Goal: Check status: Check status

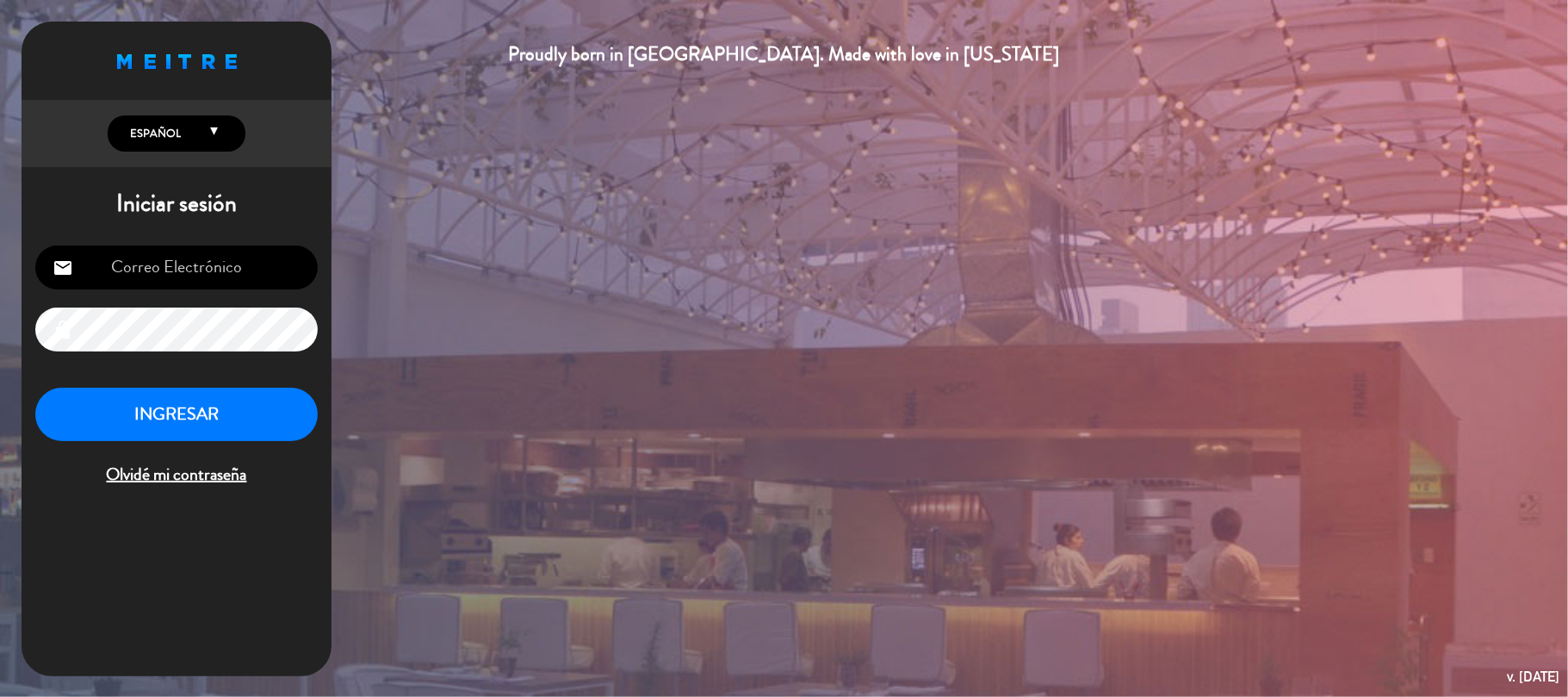
type input "[EMAIL_ADDRESS][DOMAIN_NAME]"
click at [225, 427] on button "INGRESAR" at bounding box center [176, 415] width 283 height 54
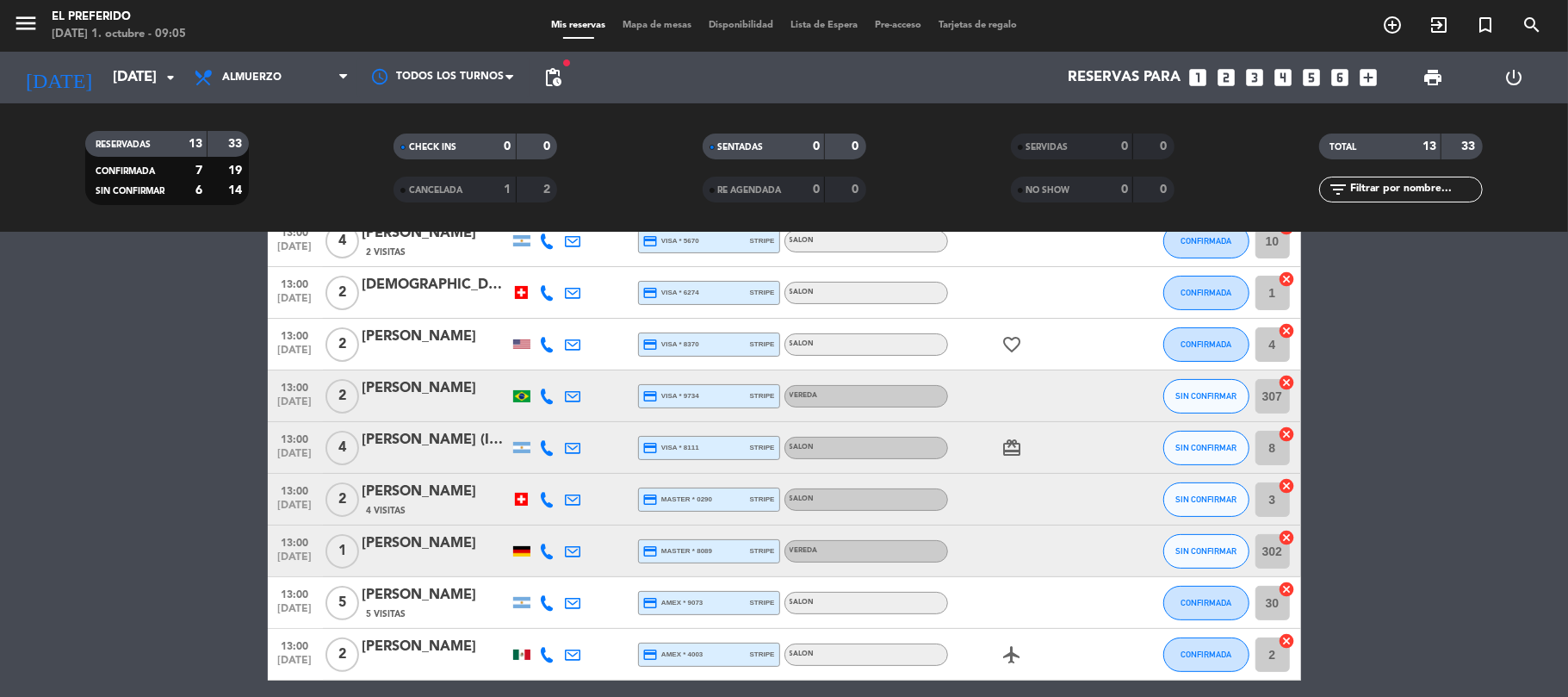
scroll to position [229, 0]
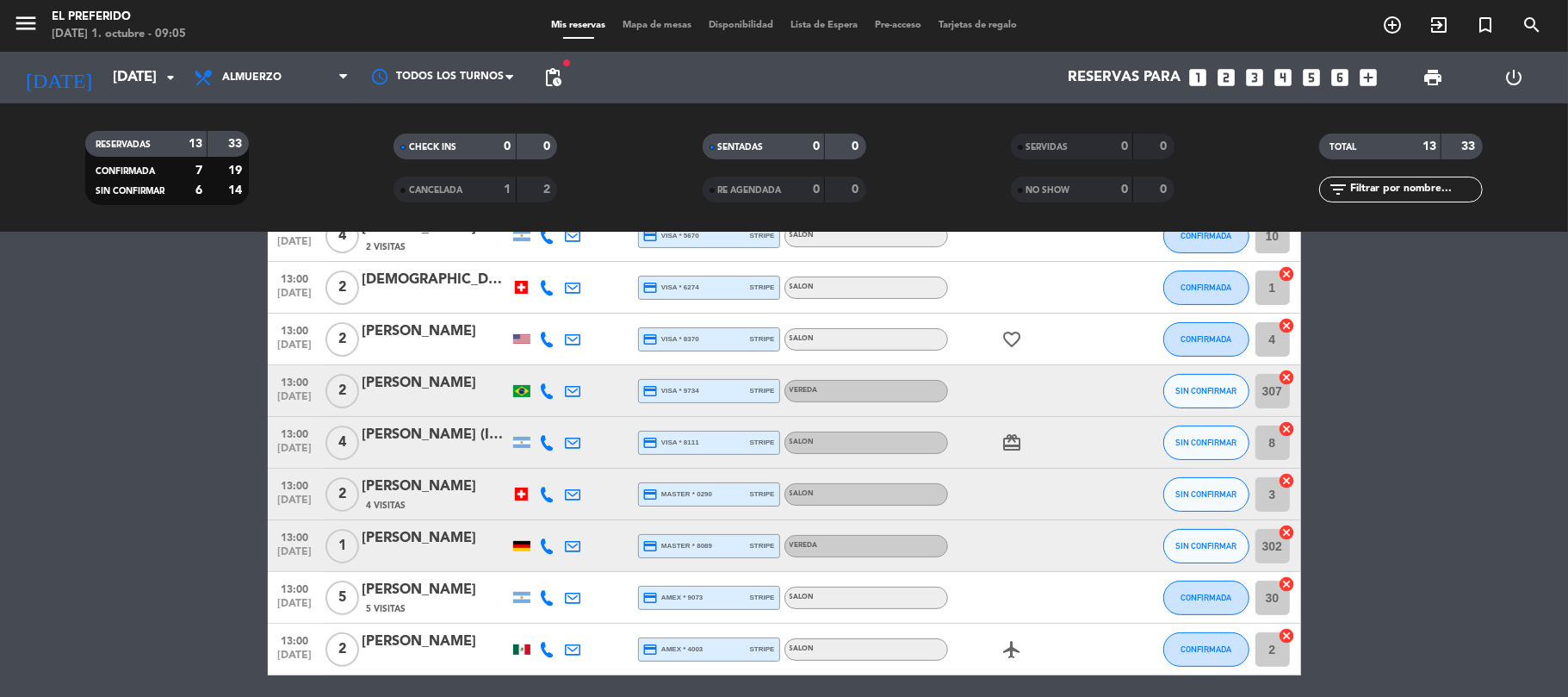
click at [420, 441] on div "[PERSON_NAME] (INVITADO)" at bounding box center [436, 435] width 146 height 22
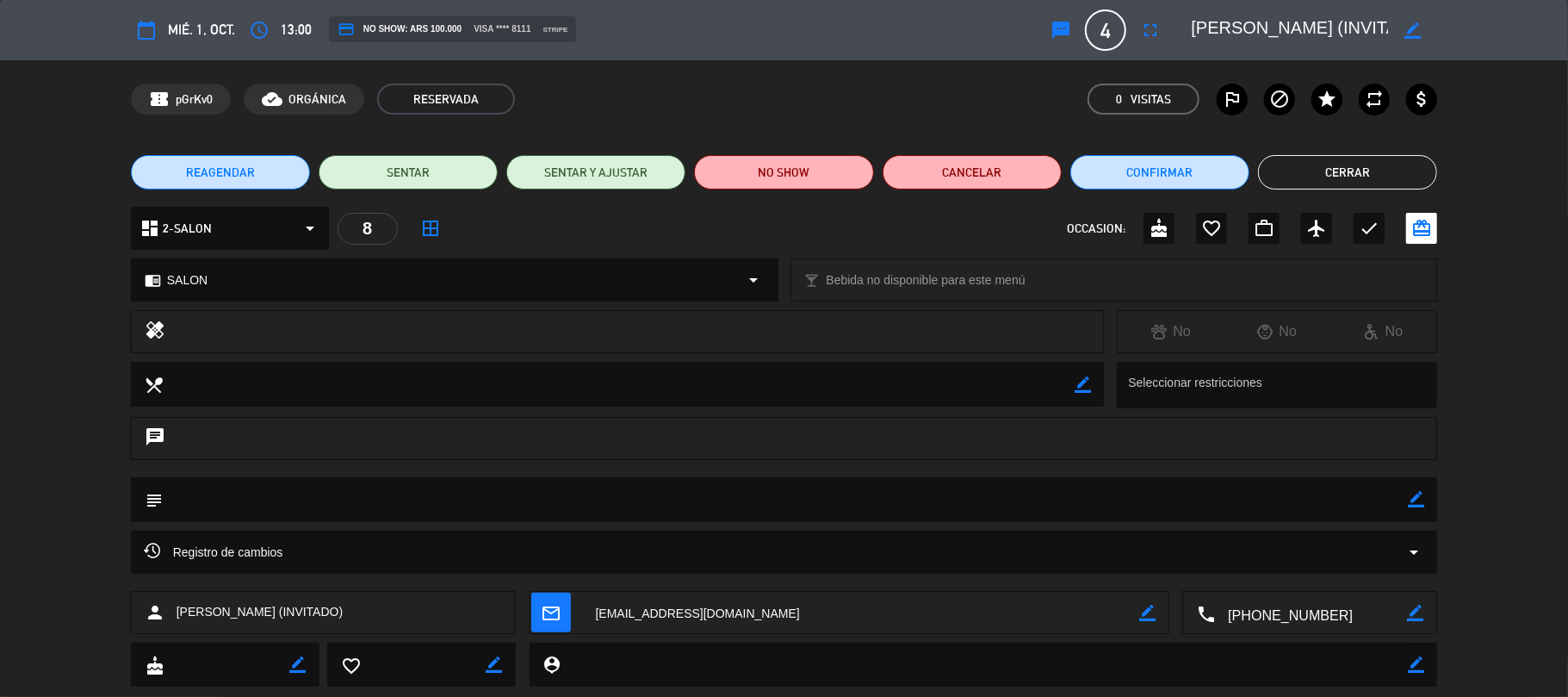
click at [1302, 173] on button "Cerrar" at bounding box center [1347, 172] width 179 height 34
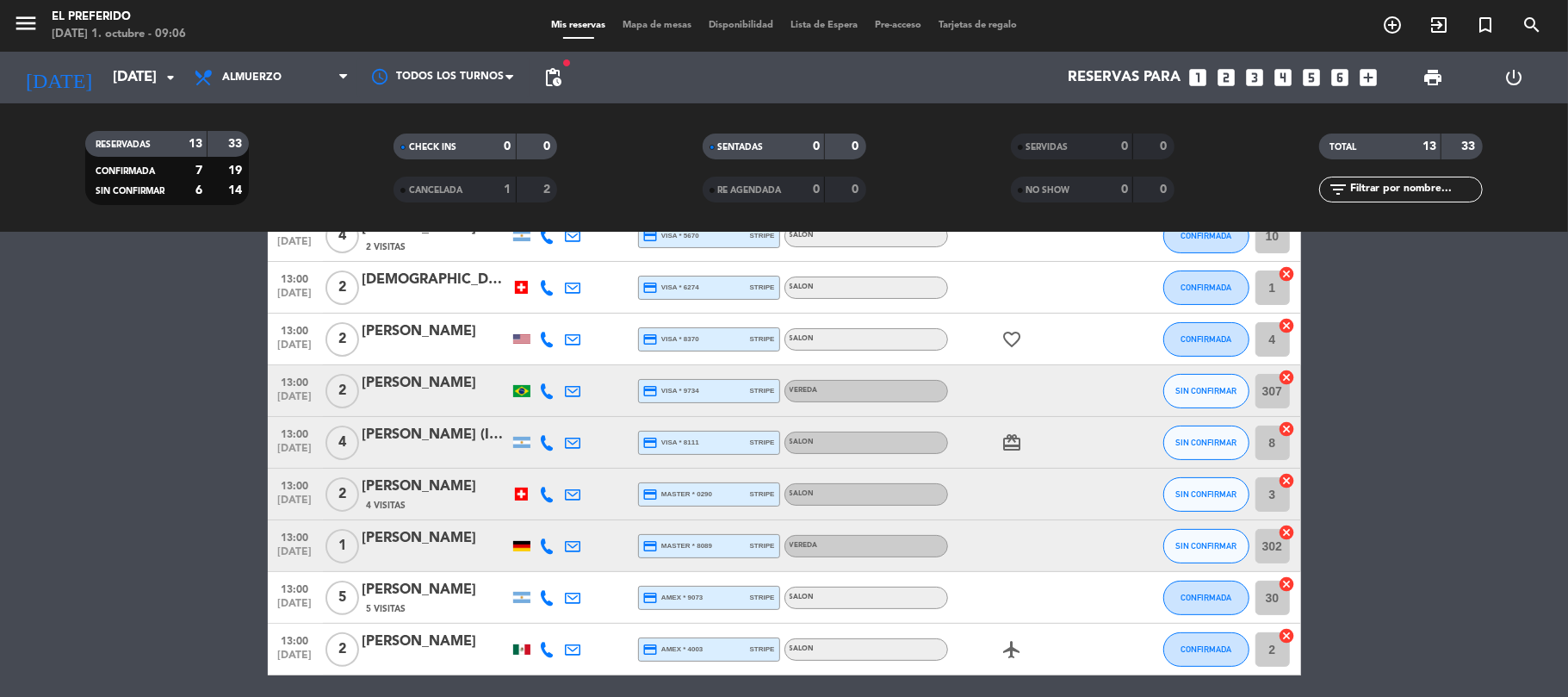
drag, startPoint x: 360, startPoint y: 432, endPoint x: 473, endPoint y: 432, distance: 113.0
click at [473, 432] on div "13:00 [DATE] 4 Fabri [PERSON_NAME] (INVITADO) credit_card visa * 8111 stripe SA…" at bounding box center [784, 443] width 1033 height 52
copy div "[PERSON_NAME]"
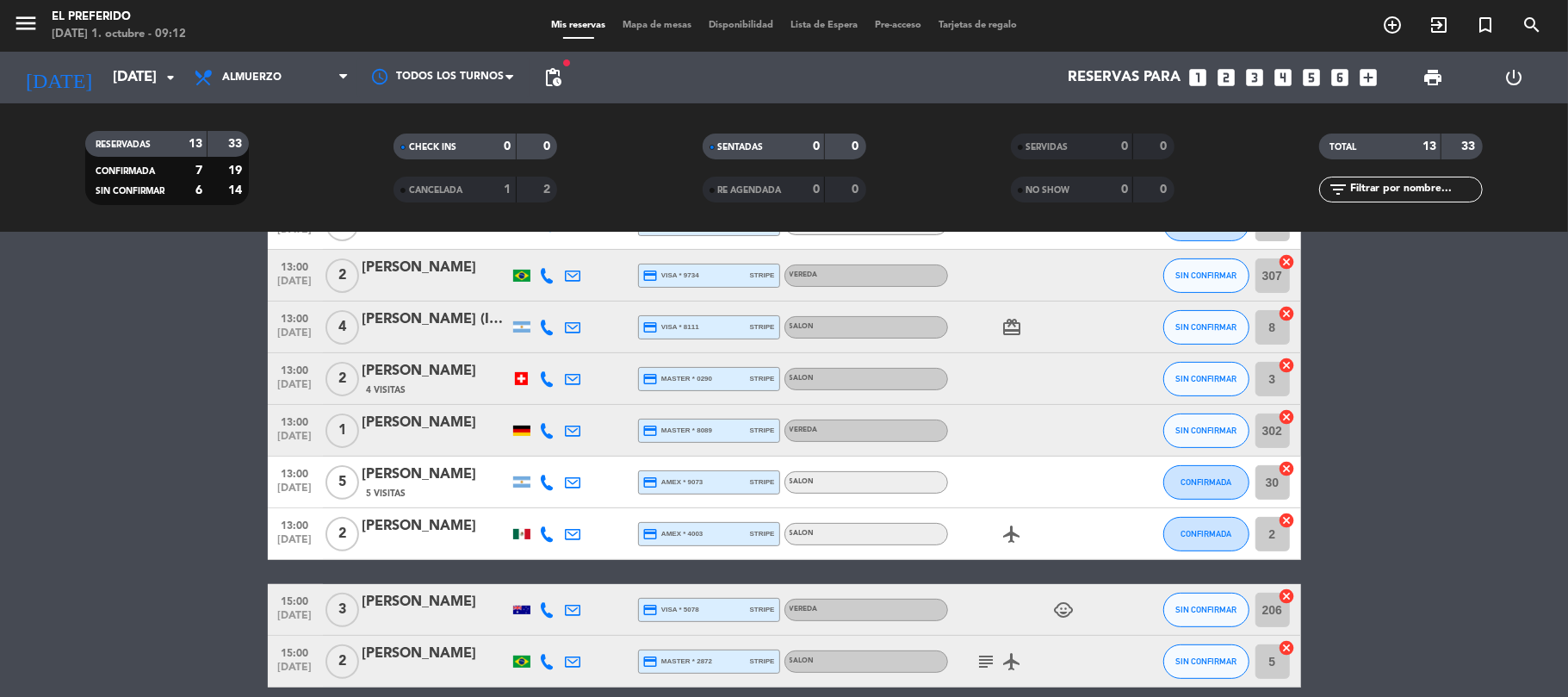
scroll to position [420, 0]
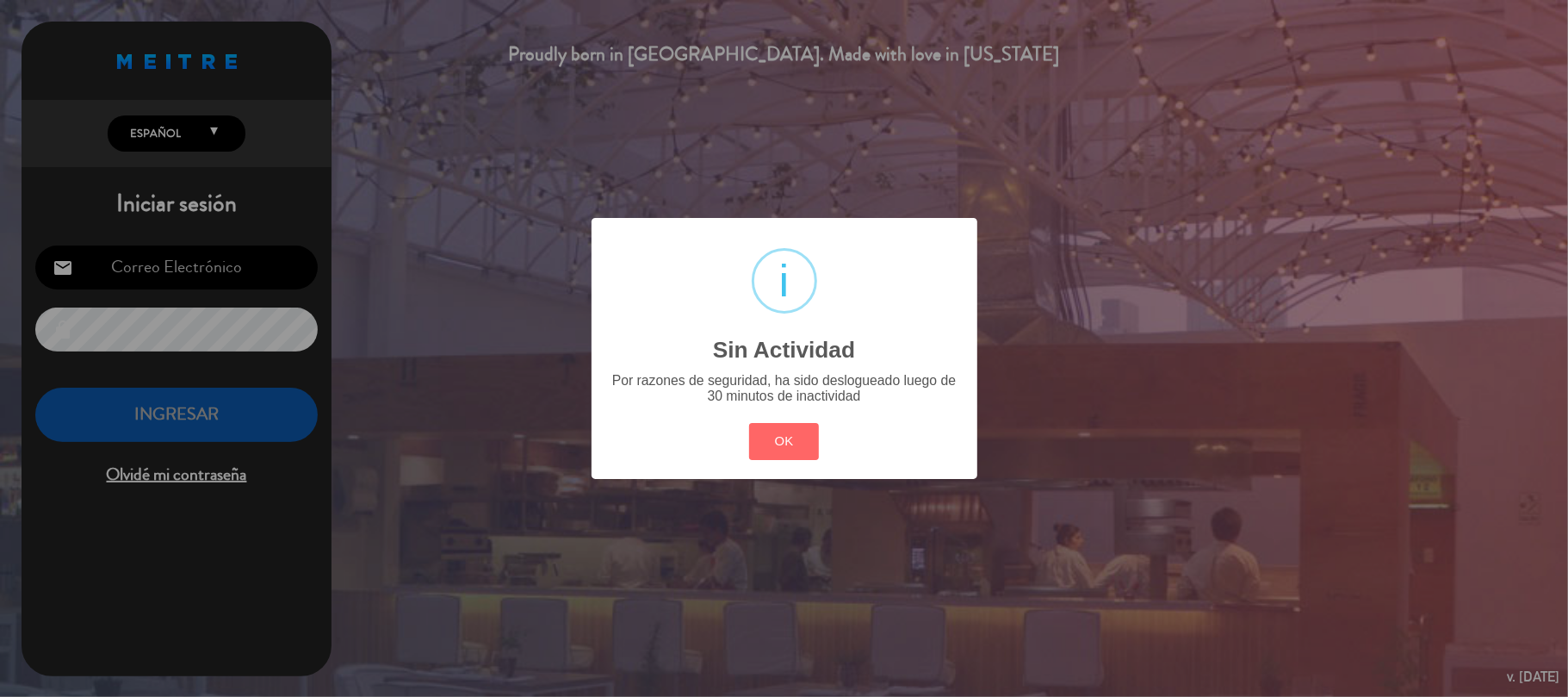
type input "[EMAIL_ADDRESS][DOMAIN_NAME]"
